Goal: Task Accomplishment & Management: Manage account settings

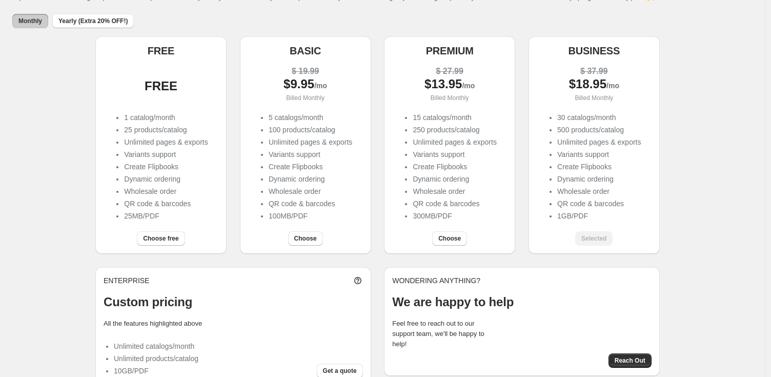
scroll to position [75, 0]
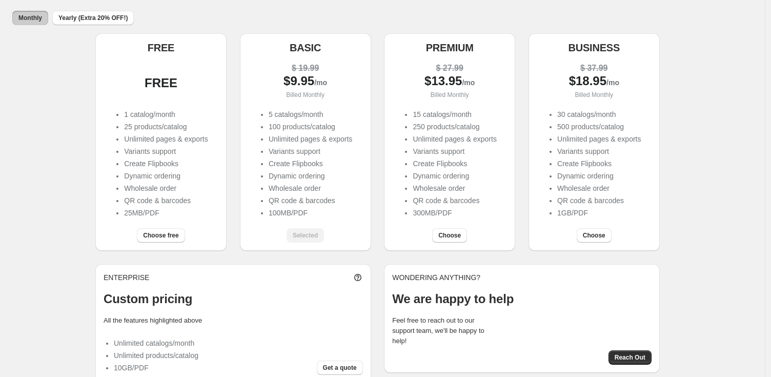
scroll to position [77, 0]
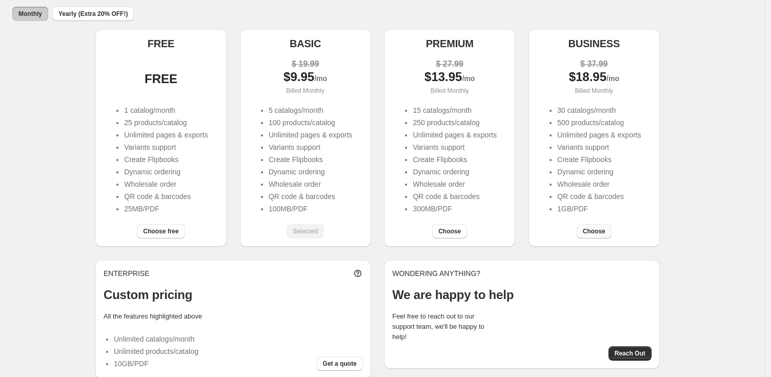
click at [600, 230] on span "Choose" at bounding box center [594, 231] width 23 height 8
